Goal: Find specific page/section: Find specific page/section

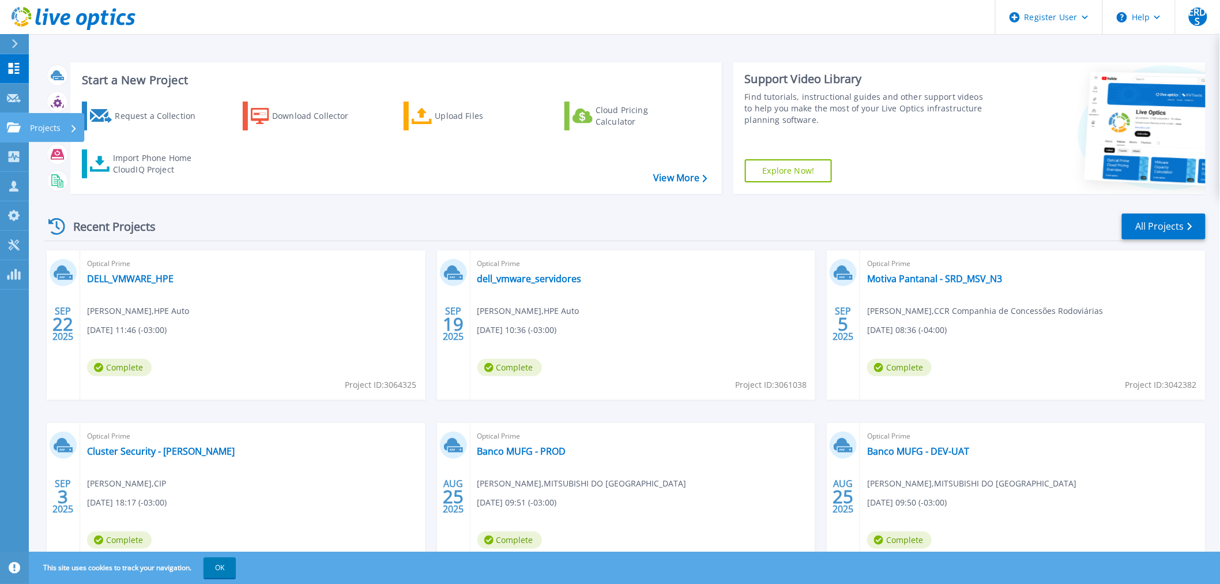
click at [16, 125] on icon at bounding box center [14, 127] width 14 height 10
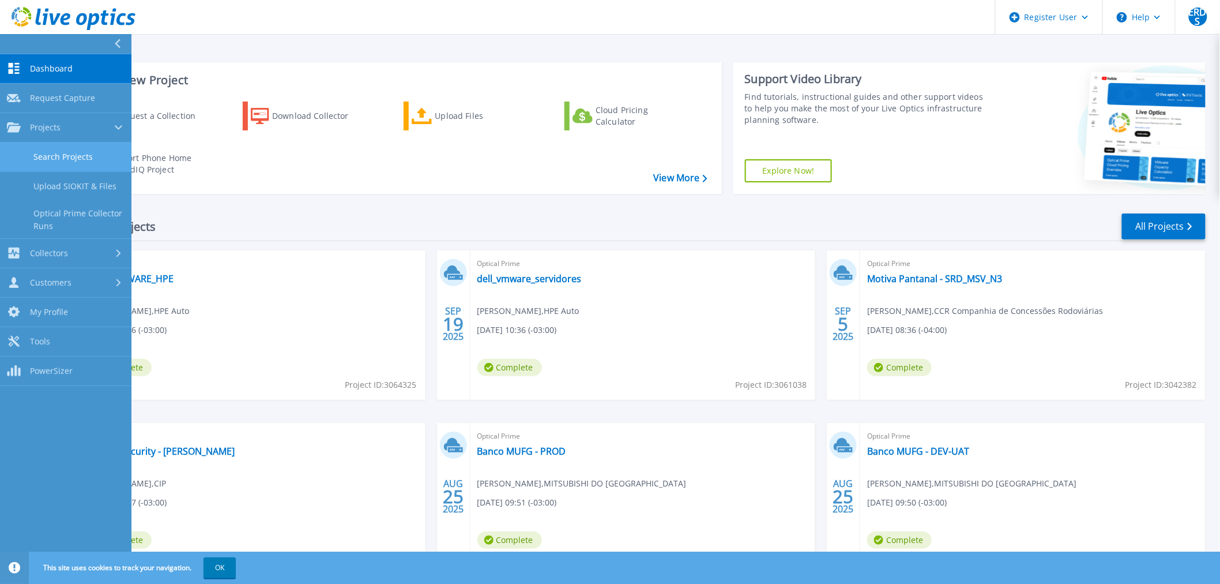
click at [51, 158] on link "Search Projects" at bounding box center [65, 156] width 131 height 29
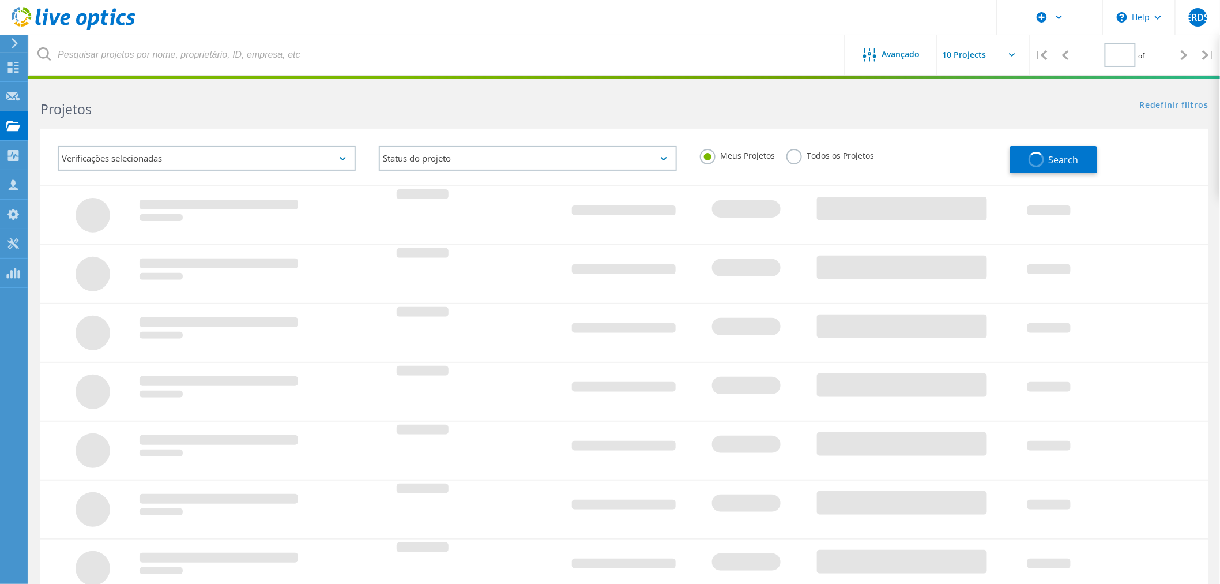
type input "1"
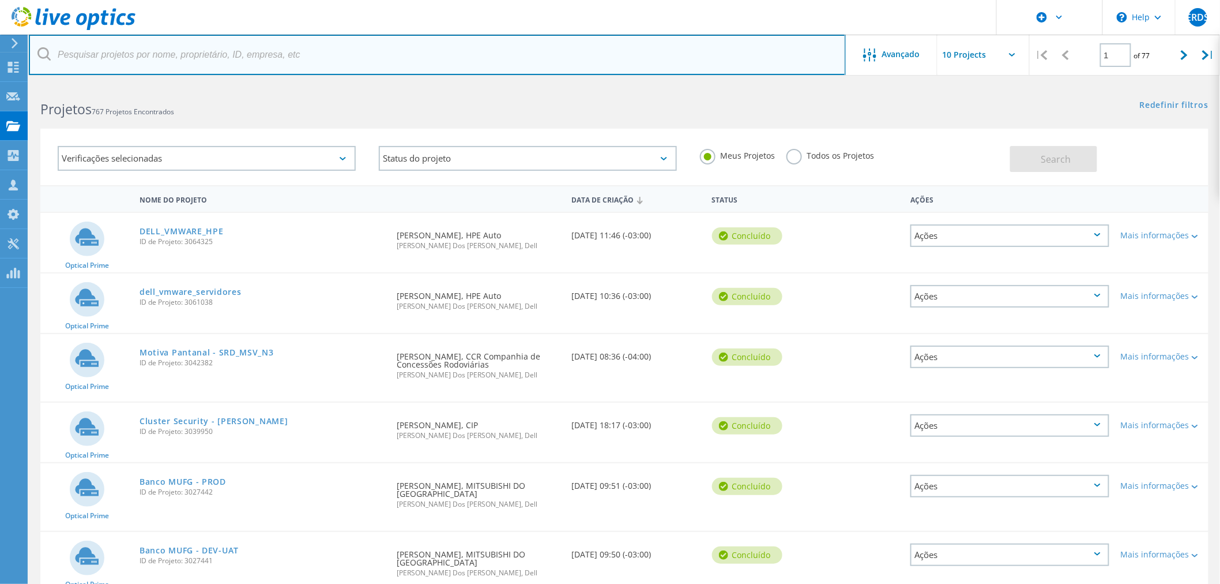
click at [169, 48] on input "text" at bounding box center [437, 55] width 817 height 40
type input "getnet"
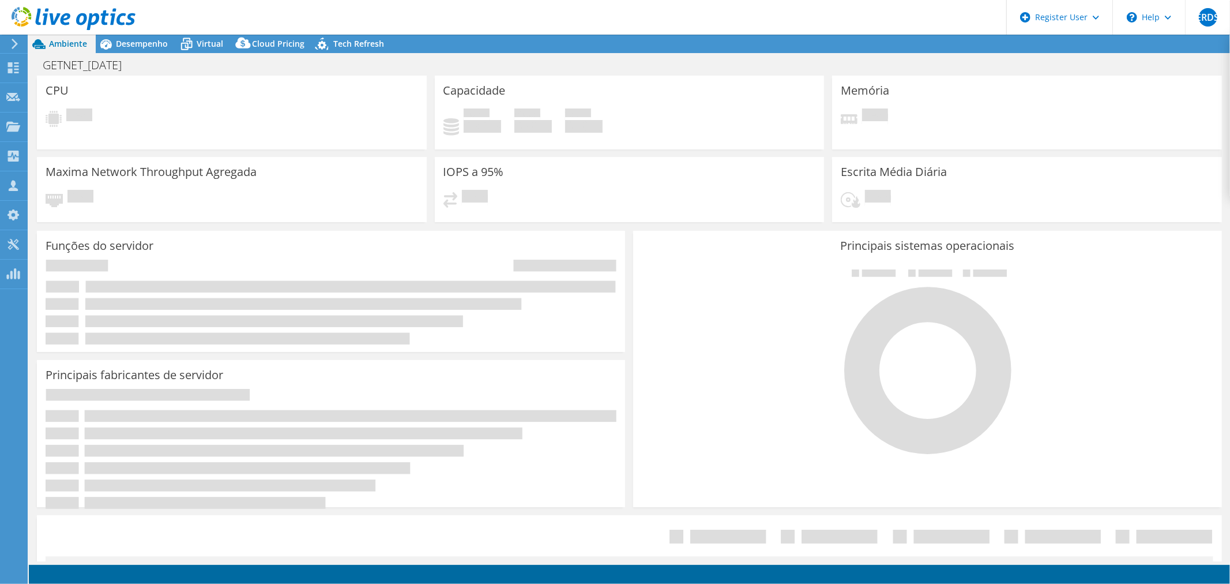
select select "USD"
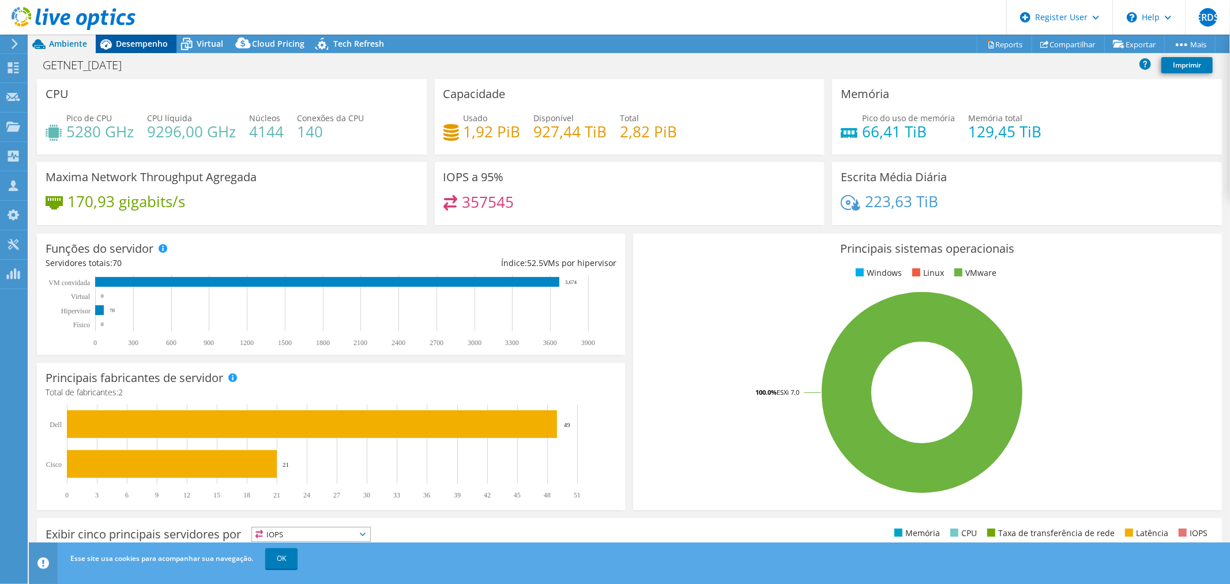
click at [151, 40] on span "Desempenho" at bounding box center [142, 43] width 52 height 11
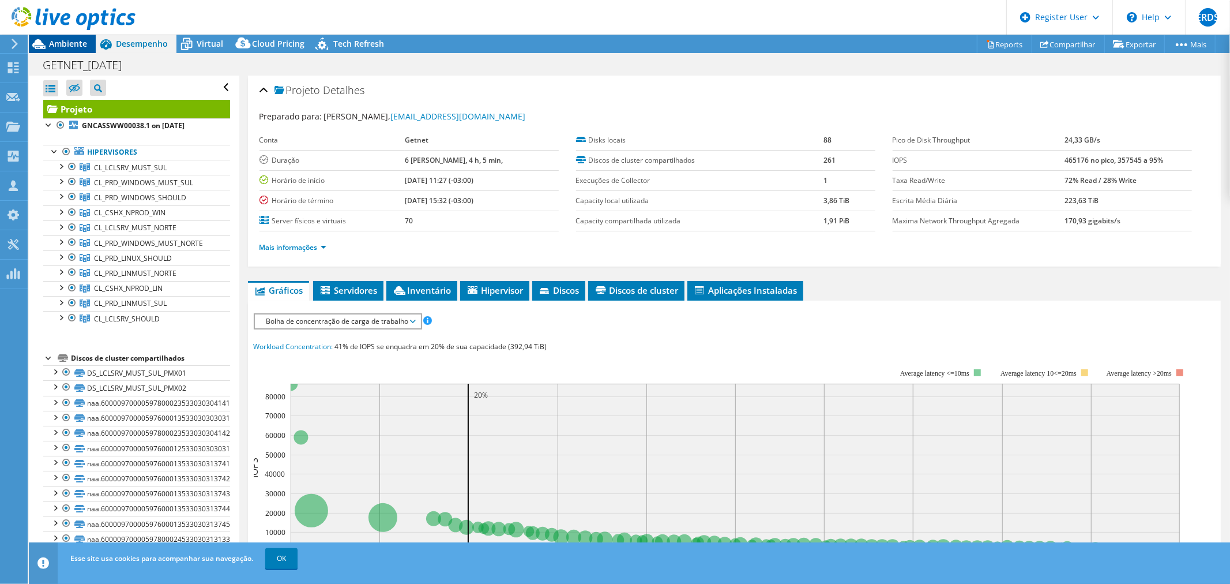
click at [72, 40] on span "Ambiente" at bounding box center [68, 43] width 38 height 11
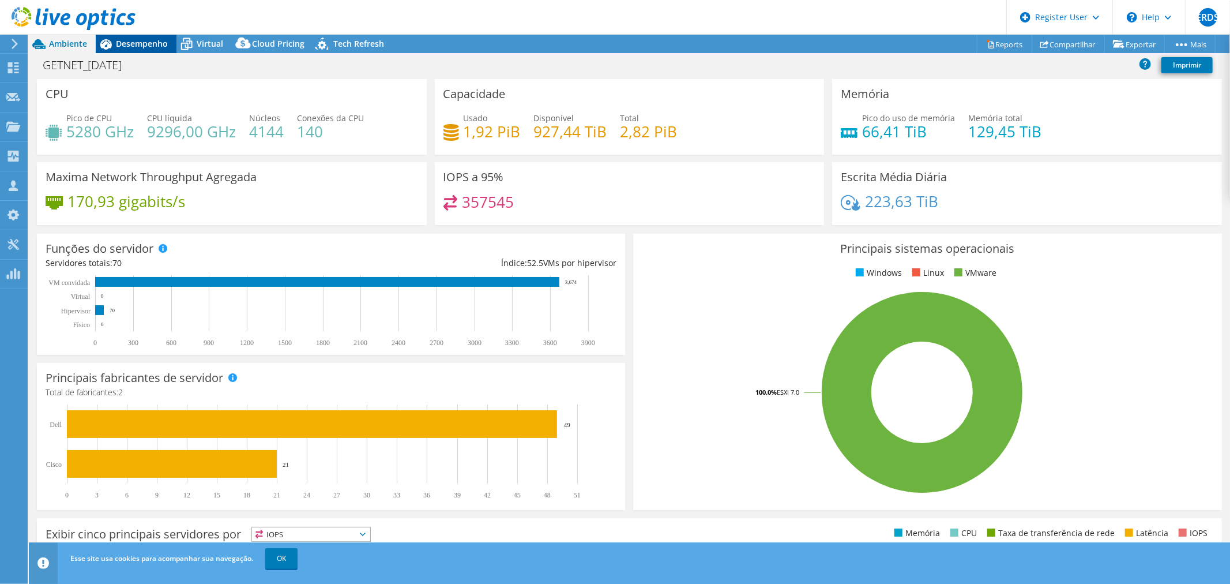
click at [143, 39] on span "Desempenho" at bounding box center [142, 43] width 52 height 11
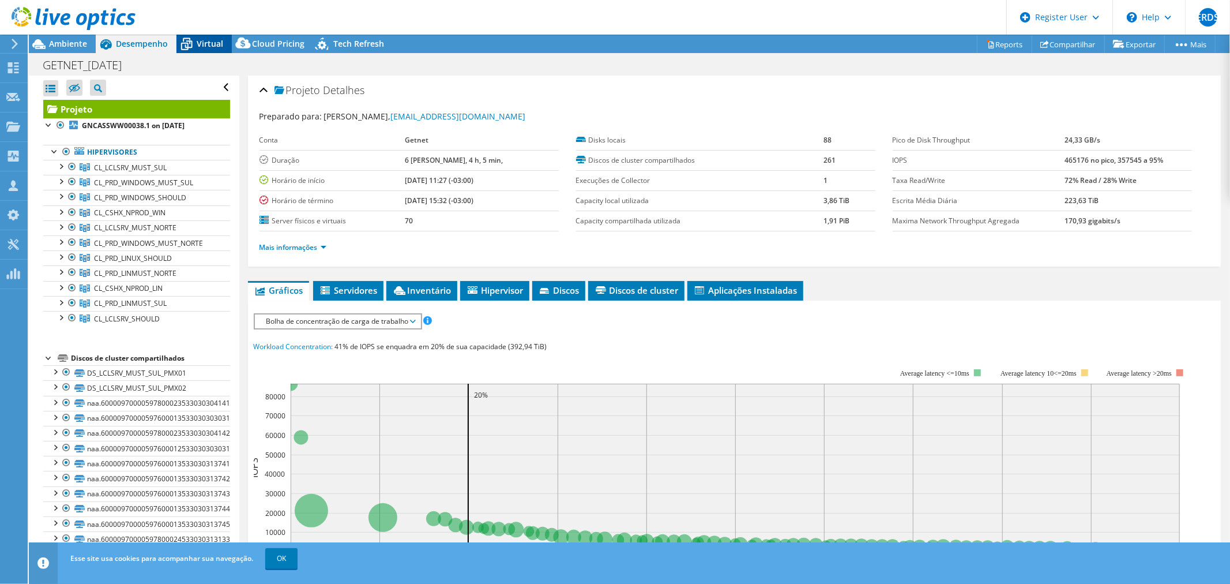
click at [214, 39] on span "Virtual" at bounding box center [210, 43] width 27 height 11
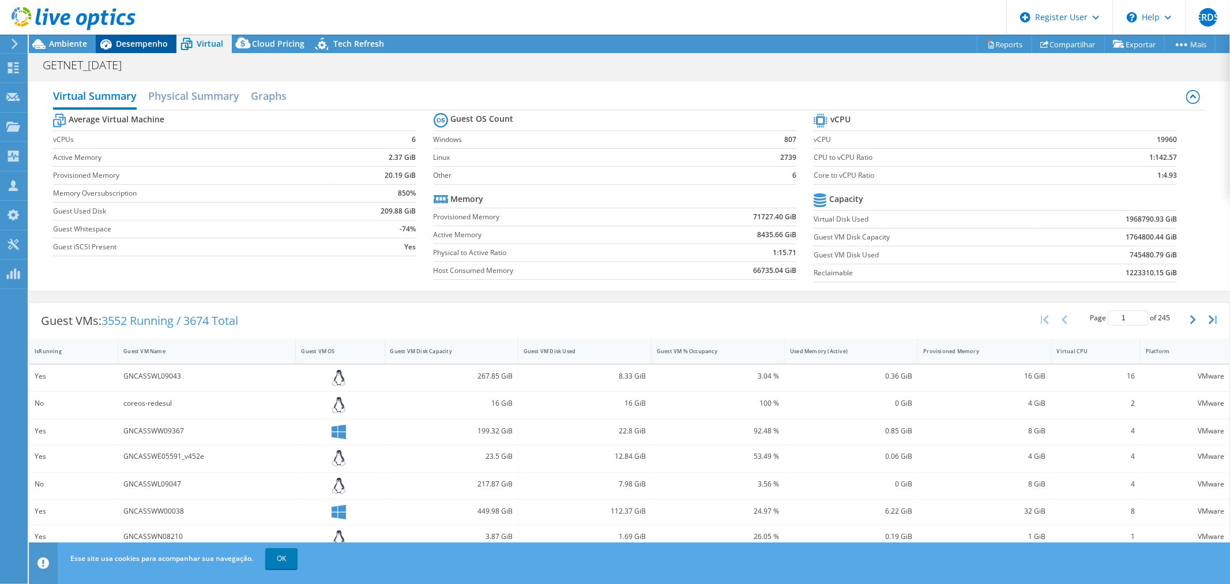
click at [143, 41] on span "Desempenho" at bounding box center [142, 43] width 52 height 11
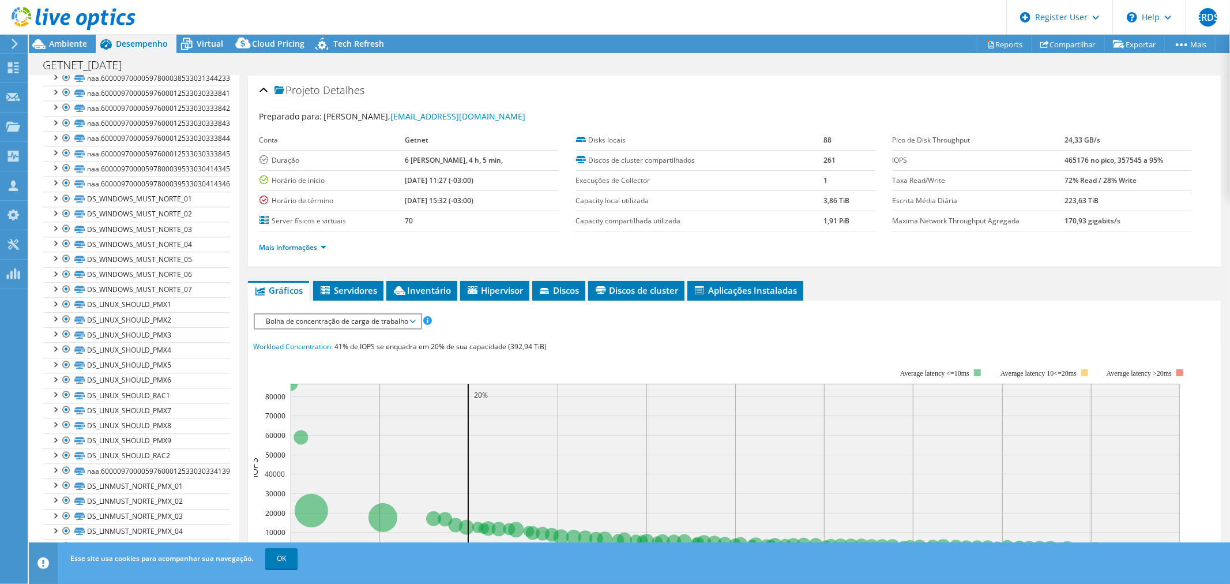
scroll to position [2303, 0]
